Goal: Task Accomplishment & Management: Complete application form

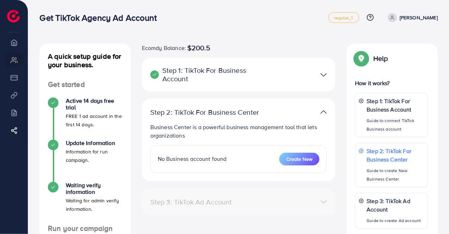
click at [197, 81] on p "Step 1: TikTok For Business Account" at bounding box center [207, 74] width 114 height 17
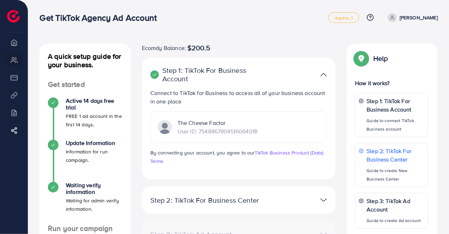
click at [197, 81] on p "Step 1: TikTok For Business Account" at bounding box center [207, 74] width 114 height 17
click at [325, 71] on img at bounding box center [324, 75] width 6 height 10
click at [323, 75] on img at bounding box center [324, 75] width 6 height 10
click at [325, 72] on img at bounding box center [324, 75] width 6 height 10
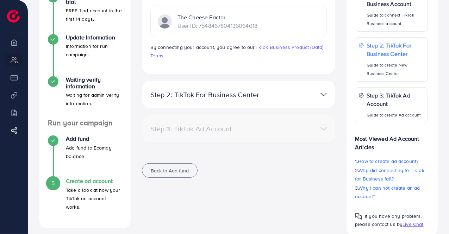
click at [305, 96] on div at bounding box center [301, 94] width 63 height 10
click at [323, 94] on img at bounding box center [324, 94] width 6 height 10
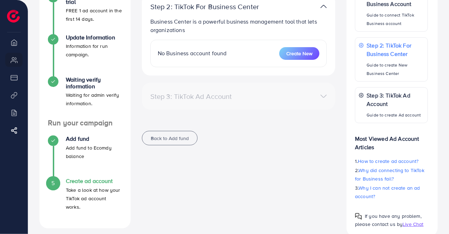
scroll to position [70, 0]
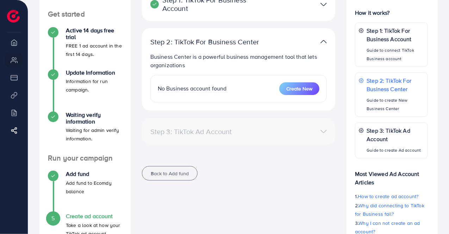
click at [318, 131] on div "Step 3: TikTok Ad Account" at bounding box center [239, 131] width 188 height 10
click at [324, 131] on div "Step 3: TikTok Ad Account" at bounding box center [239, 131] width 188 height 10
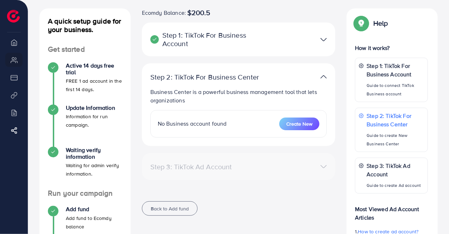
scroll to position [0, 0]
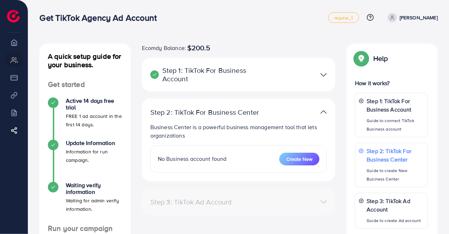
click at [308, 80] on div "Step 1: TikTok For Business Account" at bounding box center [239, 74] width 188 height 17
click at [323, 73] on img at bounding box center [324, 75] width 6 height 10
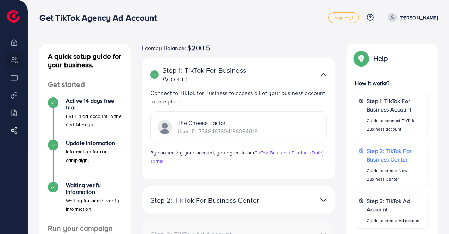
click at [323, 73] on img at bounding box center [324, 75] width 6 height 10
click at [322, 71] on img at bounding box center [324, 75] width 6 height 10
click at [324, 75] on img at bounding box center [324, 75] width 6 height 10
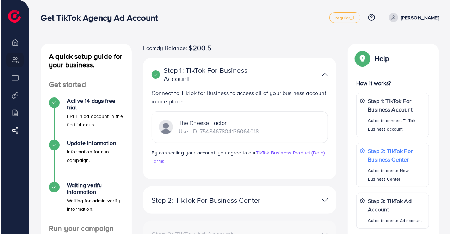
scroll to position [70, 0]
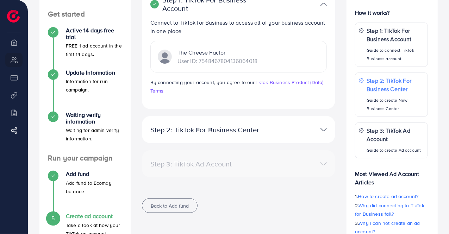
click at [321, 129] on img at bounding box center [324, 130] width 6 height 10
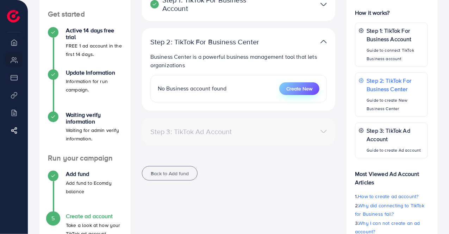
click at [296, 89] on span "Create New" at bounding box center [299, 88] width 26 height 7
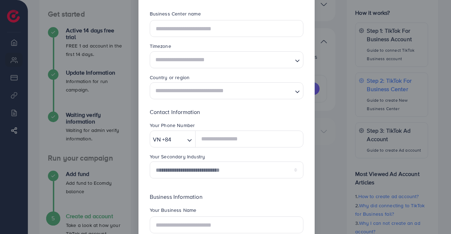
scroll to position [0, 0]
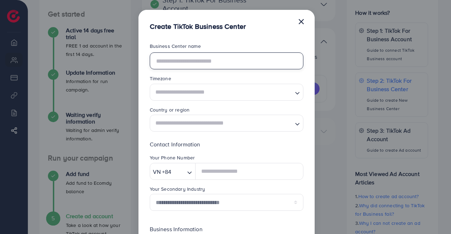
click at [182, 61] on input "text" at bounding box center [227, 60] width 154 height 17
type input "**********"
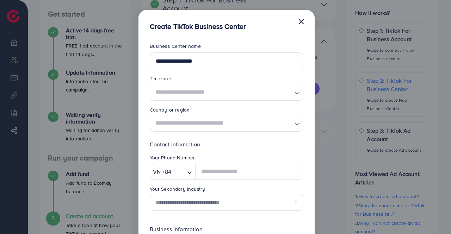
click at [195, 94] on input "Search for option" at bounding box center [222, 92] width 139 height 13
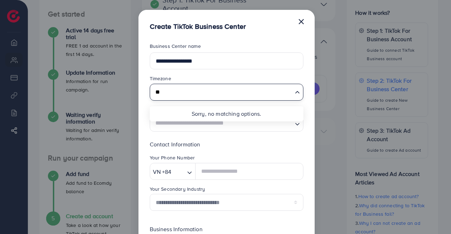
type input "*"
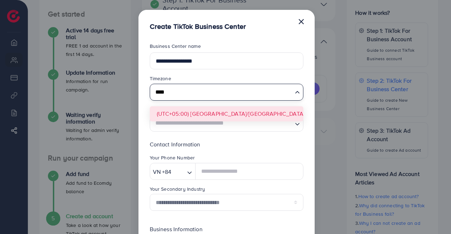
type input "****"
click at [199, 114] on form "**********" at bounding box center [227, 184] width 154 height 283
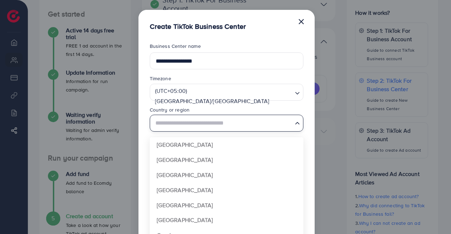
click at [193, 125] on input "Search for option" at bounding box center [222, 123] width 139 height 13
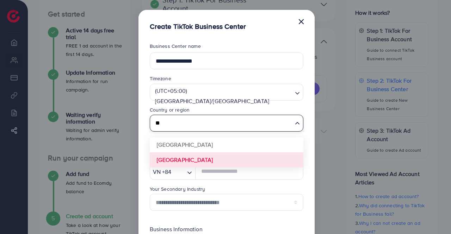
type input "**"
click at [309, 160] on div "**********" at bounding box center [226, 183] width 176 height 305
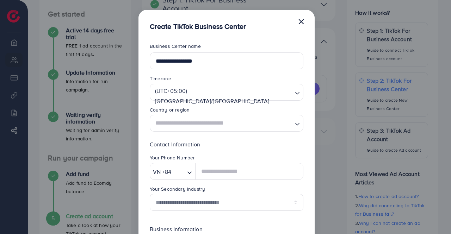
click at [255, 128] on input "Search for option" at bounding box center [222, 123] width 139 height 13
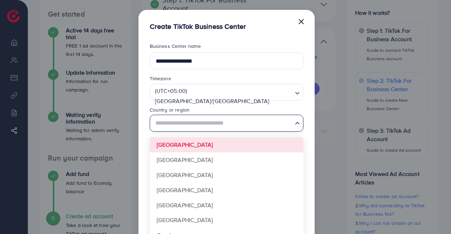
click at [308, 99] on div "**********" at bounding box center [226, 183] width 176 height 305
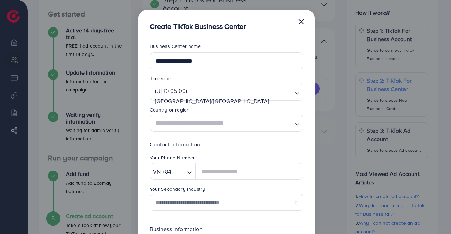
click at [302, 20] on button "×" at bounding box center [301, 21] width 7 height 14
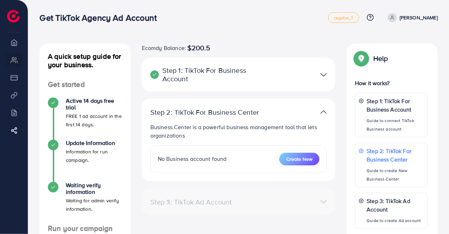
click at [321, 72] on img at bounding box center [324, 75] width 6 height 10
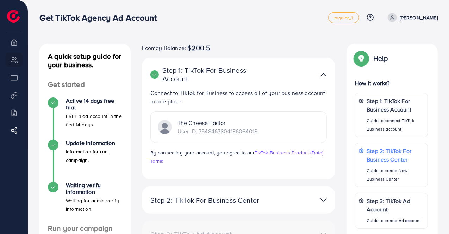
click at [321, 72] on img at bounding box center [324, 75] width 6 height 10
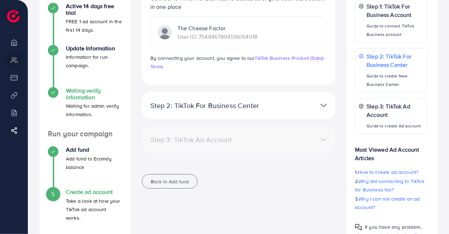
scroll to position [119, 0]
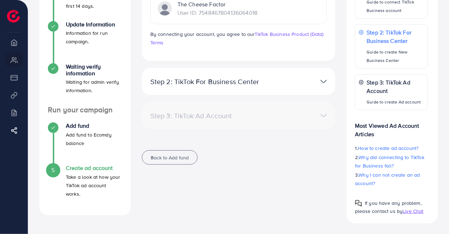
click at [85, 166] on h4 "Create ad account" at bounding box center [94, 168] width 56 height 7
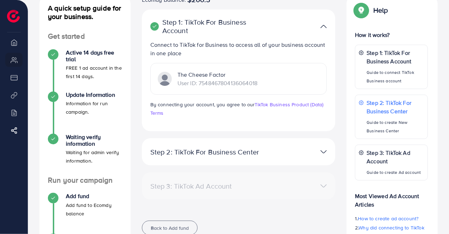
scroll to position [13, 0]
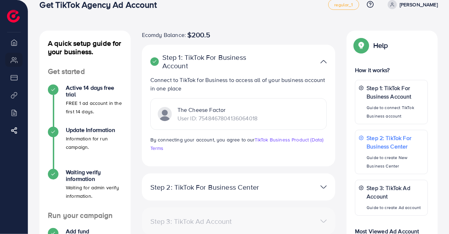
click at [324, 59] on img at bounding box center [324, 62] width 6 height 10
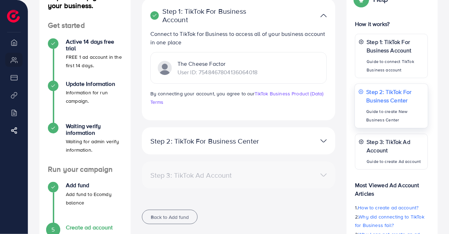
scroll to position [48, 0]
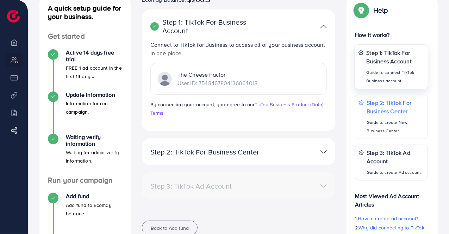
click at [408, 61] on p "Step 1: TikTok For Business Account" at bounding box center [396, 56] width 58 height 17
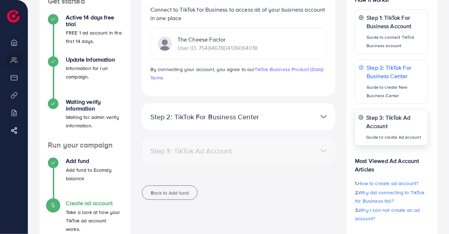
click at [403, 124] on p "Step 3: TikTok Ad Account" at bounding box center [396, 121] width 58 height 17
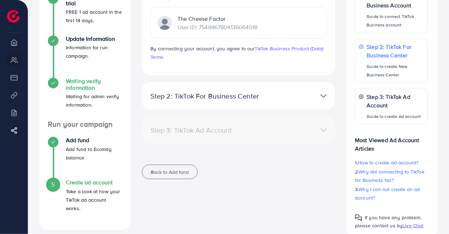
scroll to position [106, 0]
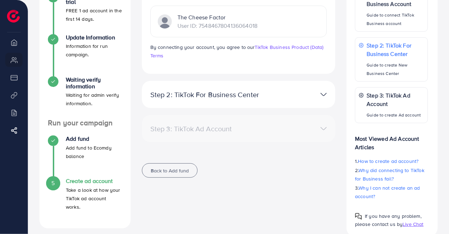
click at [76, 183] on h4 "Create ad account" at bounding box center [94, 181] width 56 height 7
click at [55, 183] on div "5" at bounding box center [53, 183] width 11 height 11
click at [169, 171] on span "Back to Add fund" at bounding box center [170, 170] width 38 height 7
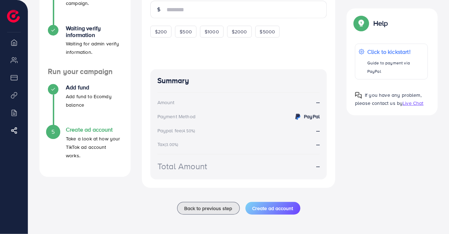
scroll to position [158, 0]
click at [211, 205] on span "Back to previous step" at bounding box center [209, 208] width 48 height 7
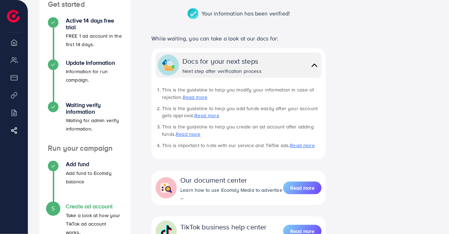
scroll to position [106, 0]
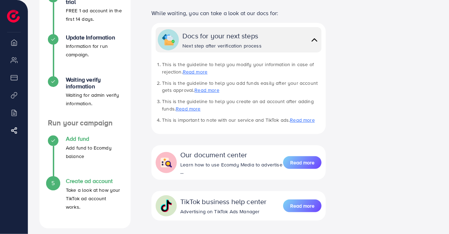
click at [79, 139] on h4 "Add fund" at bounding box center [94, 139] width 56 height 7
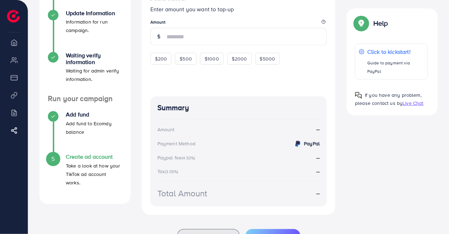
scroll to position [159, 0]
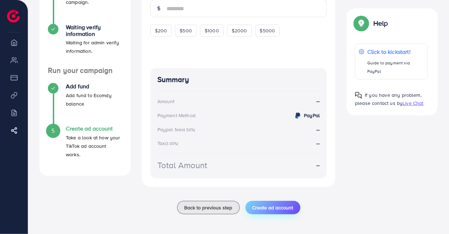
click at [277, 205] on span "Create ad account" at bounding box center [273, 207] width 41 height 7
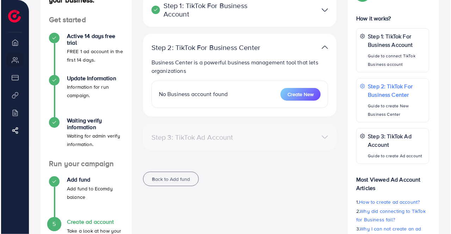
scroll to position [106, 0]
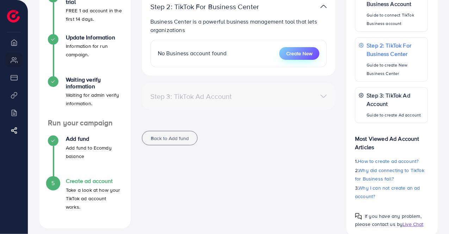
click at [291, 55] on span "Create New" at bounding box center [299, 53] width 26 height 7
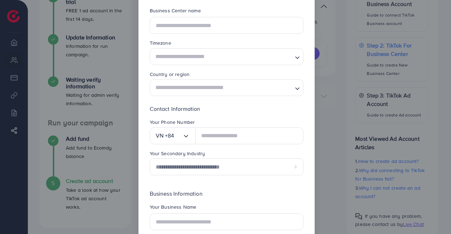
scroll to position [70, 0]
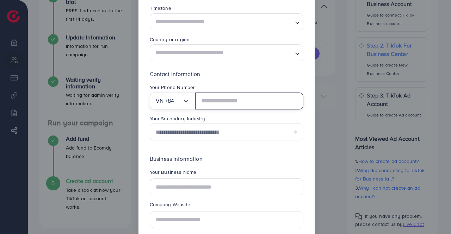
click at [179, 102] on input "Search for option" at bounding box center [178, 100] width 8 height 11
type input "*"
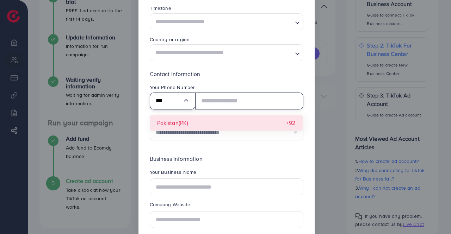
type input "***"
click at [185, 124] on div "**********" at bounding box center [227, 108] width 154 height 76
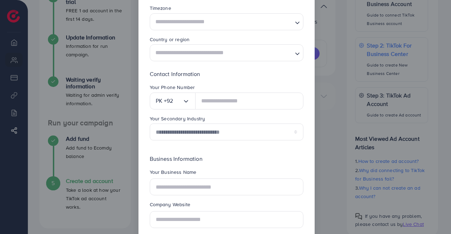
click at [225, 54] on input "Search for option" at bounding box center [222, 52] width 139 height 13
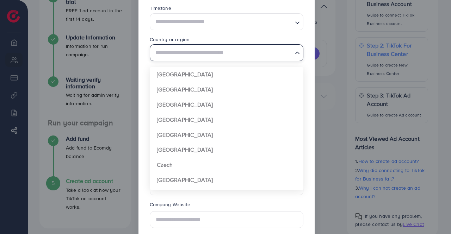
type input "********"
type input "**********"
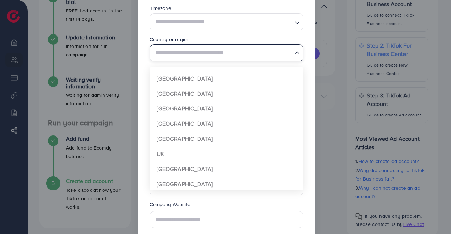
scroll to position [526, 0]
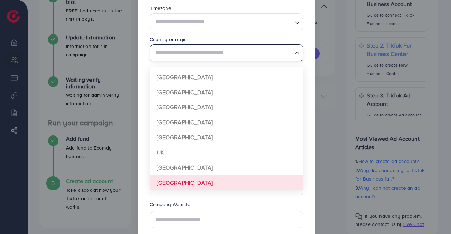
click at [187, 180] on form "**********" at bounding box center [227, 113] width 154 height 283
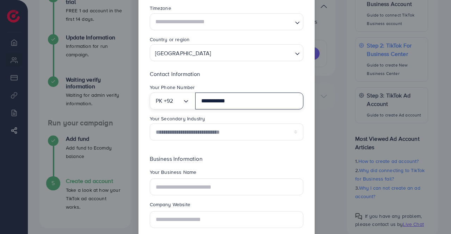
click at [232, 100] on input "**********" at bounding box center [249, 101] width 108 height 17
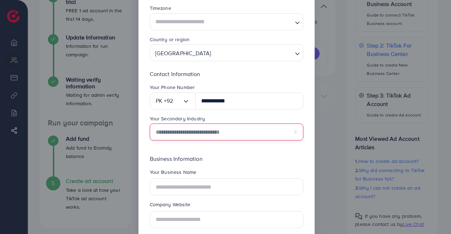
click at [196, 136] on select "**********" at bounding box center [227, 132] width 154 height 17
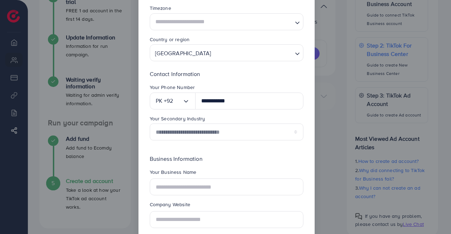
click at [139, 151] on div "**********" at bounding box center [226, 113] width 176 height 305
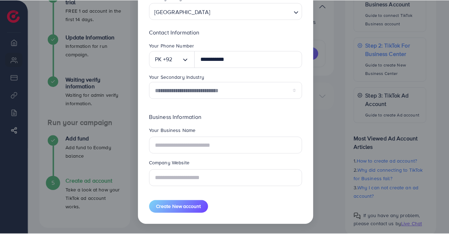
scroll to position [0, 0]
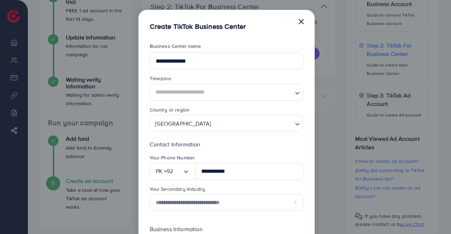
click at [299, 22] on button "×" at bounding box center [301, 21] width 7 height 14
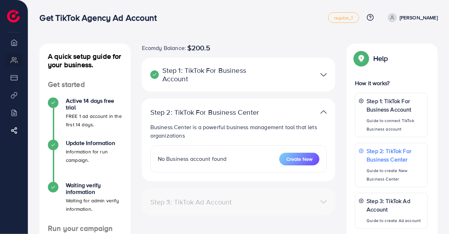
click at [310, 76] on div at bounding box center [301, 75] width 63 height 10
click at [325, 73] on img at bounding box center [324, 75] width 6 height 10
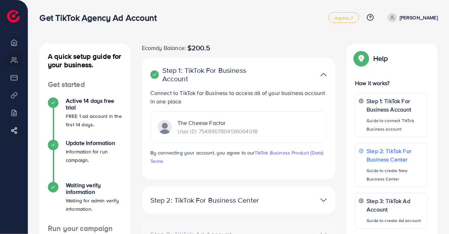
click at [325, 73] on img at bounding box center [324, 75] width 6 height 10
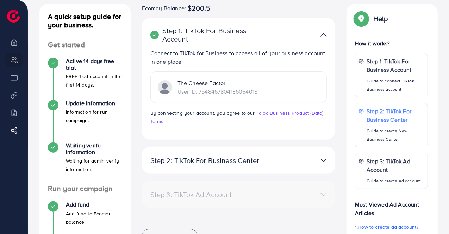
scroll to position [70, 0]
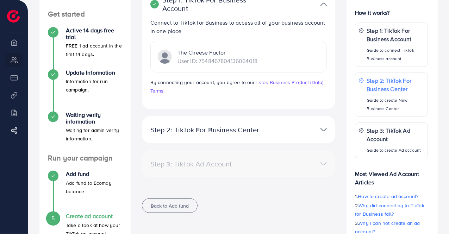
click at [322, 131] on img at bounding box center [324, 130] width 6 height 10
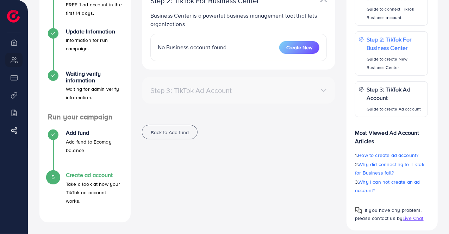
scroll to position [119, 0]
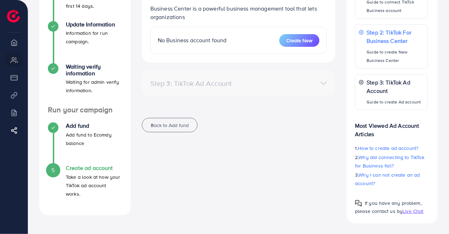
click at [84, 171] on h4 "Create ad account" at bounding box center [94, 168] width 56 height 7
click at [88, 168] on h4 "Create ad account" at bounding box center [94, 168] width 56 height 7
click at [55, 168] on span "5" at bounding box center [52, 170] width 3 height 8
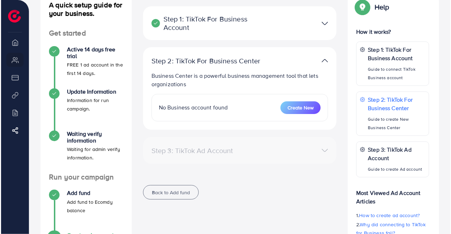
scroll to position [13, 0]
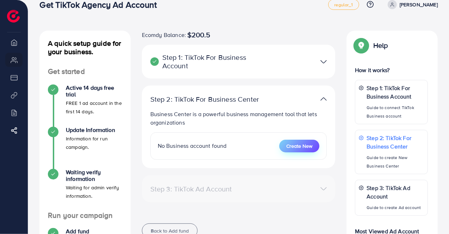
click at [294, 146] on span "Create New" at bounding box center [299, 146] width 26 height 7
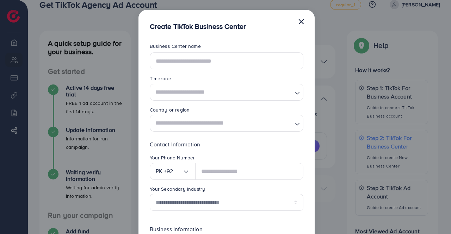
scroll to position [70, 0]
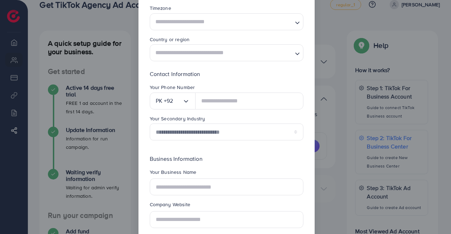
click at [182, 50] on input "Search for option" at bounding box center [222, 52] width 139 height 13
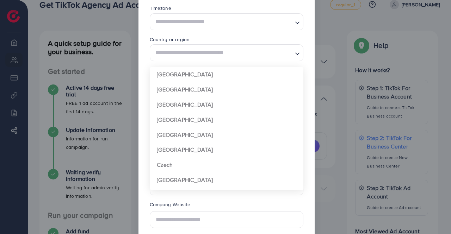
click at [138, 60] on div "**********" at bounding box center [226, 113] width 176 height 305
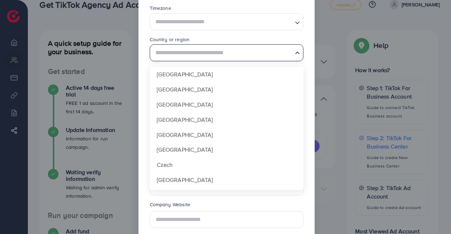
click at [190, 57] on input "Search for option" at bounding box center [222, 52] width 139 height 13
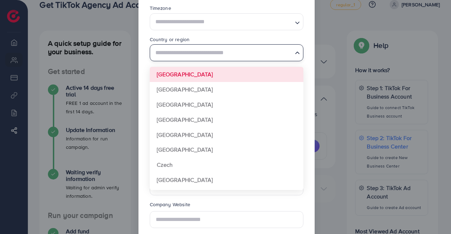
click at [142, 61] on div "**********" at bounding box center [226, 113] width 176 height 305
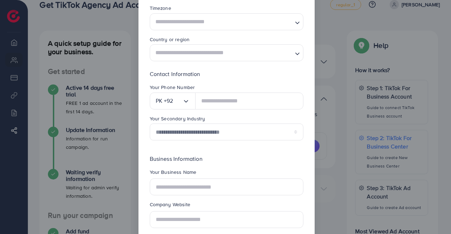
click at [197, 49] on input "Search for option" at bounding box center [222, 52] width 139 height 13
click at [144, 93] on div "Your Phone Number PK +92 Loading..." at bounding box center [226, 99] width 165 height 31
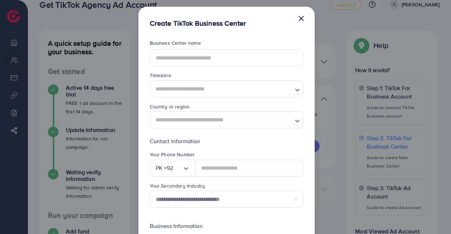
scroll to position [2, 0]
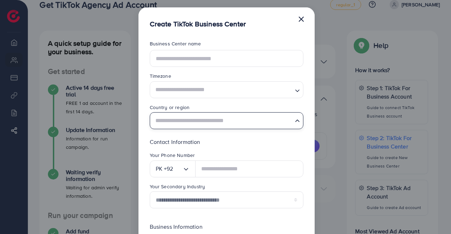
click at [197, 126] on input "Search for option" at bounding box center [222, 120] width 139 height 13
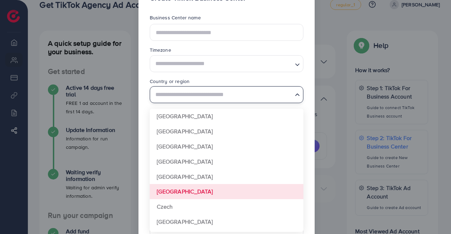
scroll to position [23, 0]
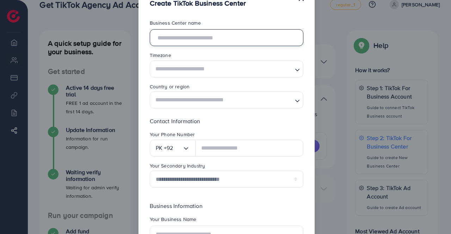
click at [226, 41] on input "text" at bounding box center [227, 37] width 154 height 17
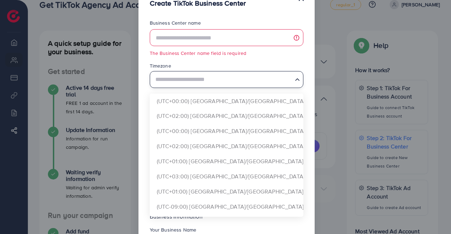
click at [257, 67] on div "Timezone Loading... (UTC+00:00) [GEOGRAPHIC_DATA]/[GEOGRAPHIC_DATA] (UTC+02:00)…" at bounding box center [227, 74] width 154 height 25
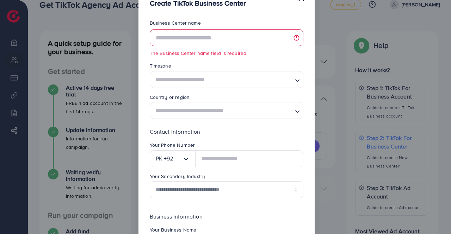
click at [260, 56] on small "The Business Center name field is required" at bounding box center [227, 53] width 154 height 7
click at [260, 68] on div "Timezone" at bounding box center [227, 66] width 154 height 8
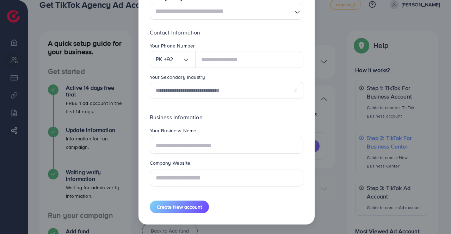
scroll to position [0, 0]
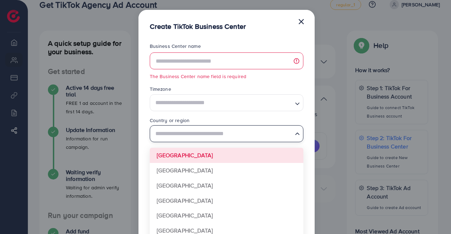
click at [218, 136] on input "Search for option" at bounding box center [222, 134] width 139 height 13
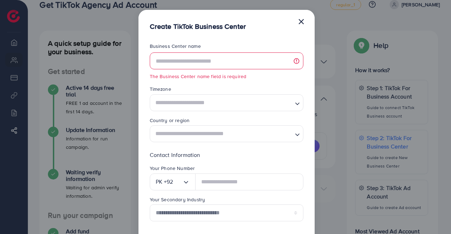
click at [139, 117] on div "**********" at bounding box center [226, 189] width 176 height 316
click at [188, 108] on input "Search for option" at bounding box center [222, 102] width 139 height 13
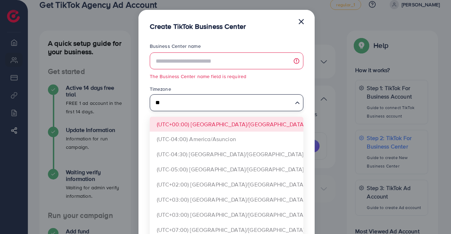
type input "*"
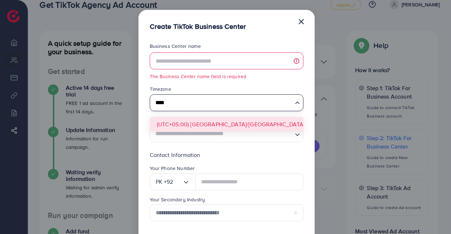
type input "****"
click at [199, 126] on form "**********" at bounding box center [227, 189] width 154 height 293
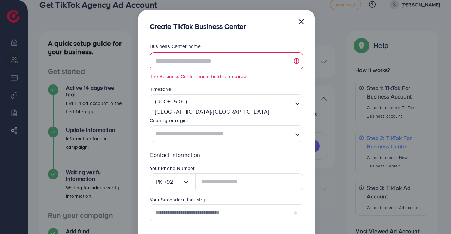
scroll to position [70, 0]
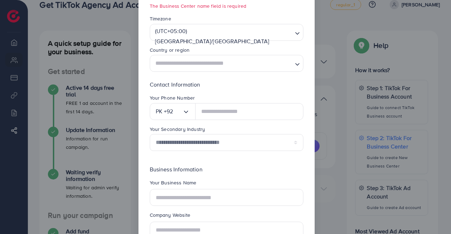
click at [188, 61] on input "Search for option" at bounding box center [222, 63] width 139 height 13
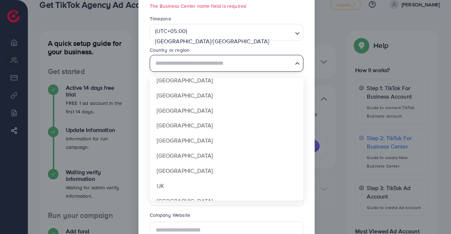
scroll to position [526, 0]
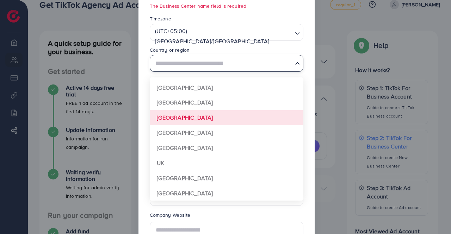
click at [141, 114] on div "**********" at bounding box center [226, 119] width 176 height 316
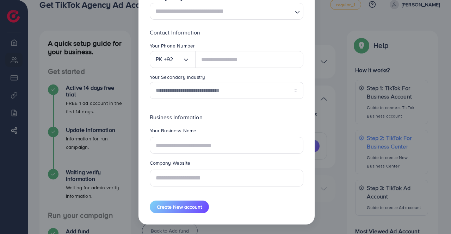
scroll to position [0, 0]
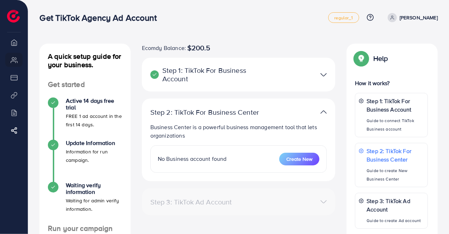
scroll to position [70, 0]
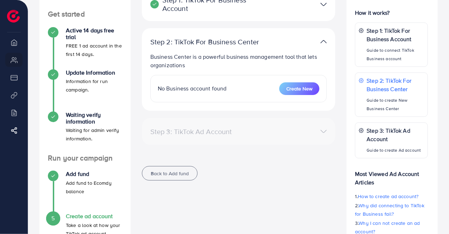
click at [323, 131] on div "Step 3: TikTok Ad Account" at bounding box center [239, 131] width 188 height 10
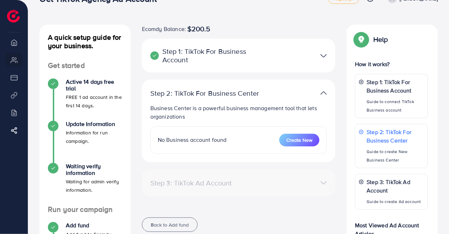
scroll to position [0, 0]
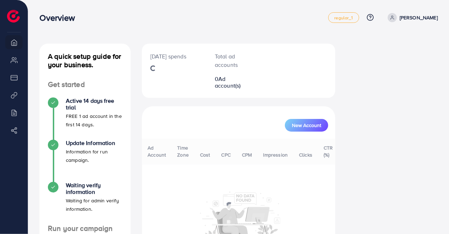
click at [397, 16] on span at bounding box center [392, 17] width 9 height 9
